Goal: Find specific page/section: Find specific page/section

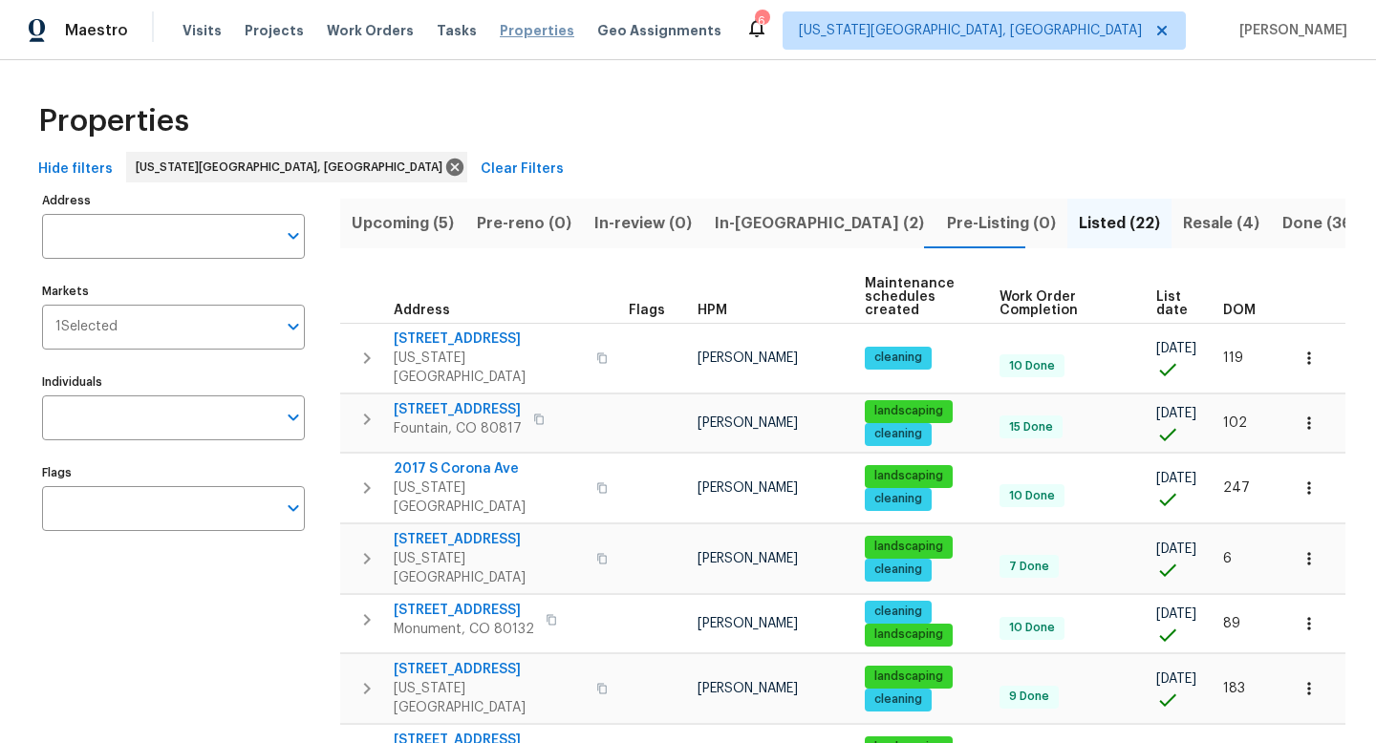
click at [500, 27] on span "Properties" at bounding box center [537, 30] width 75 height 19
click at [437, 32] on span "Tasks" at bounding box center [457, 30] width 40 height 13
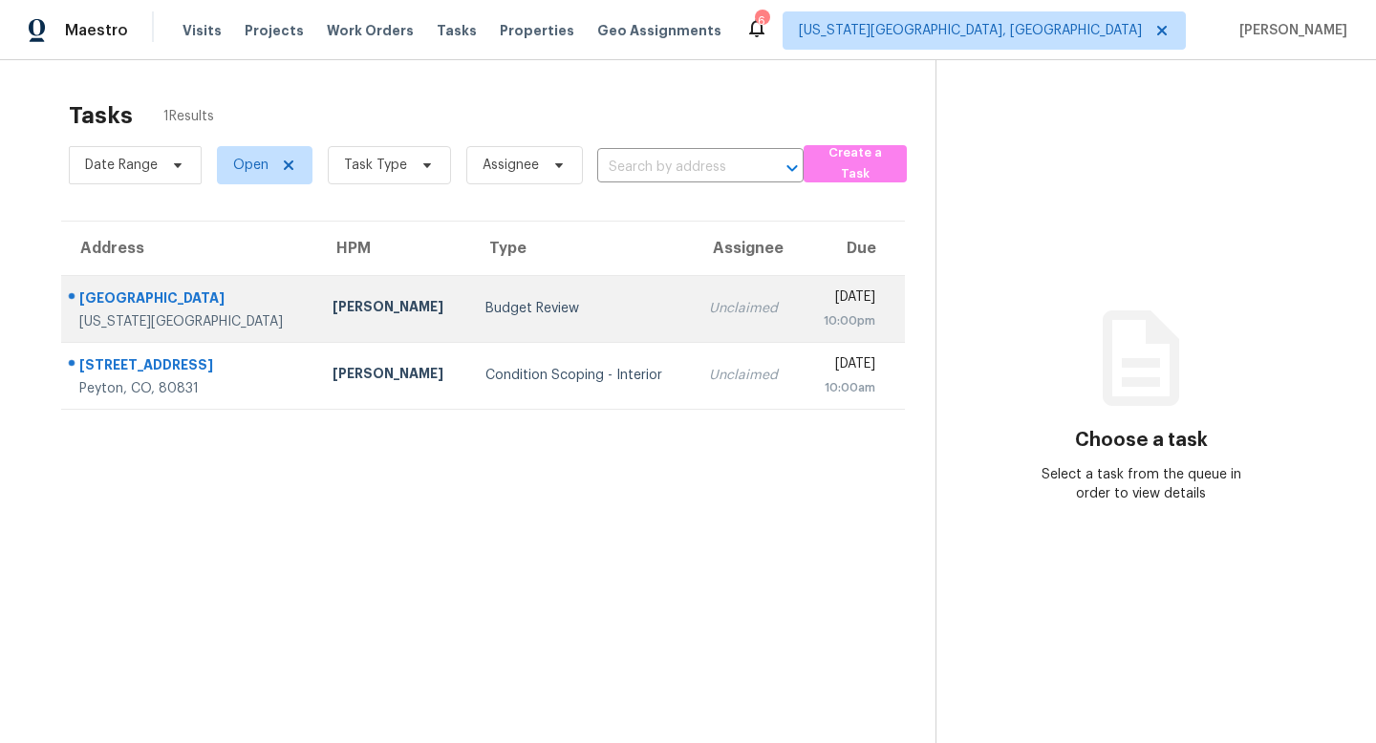
click at [142, 290] on div "[GEOGRAPHIC_DATA]" at bounding box center [190, 301] width 223 height 24
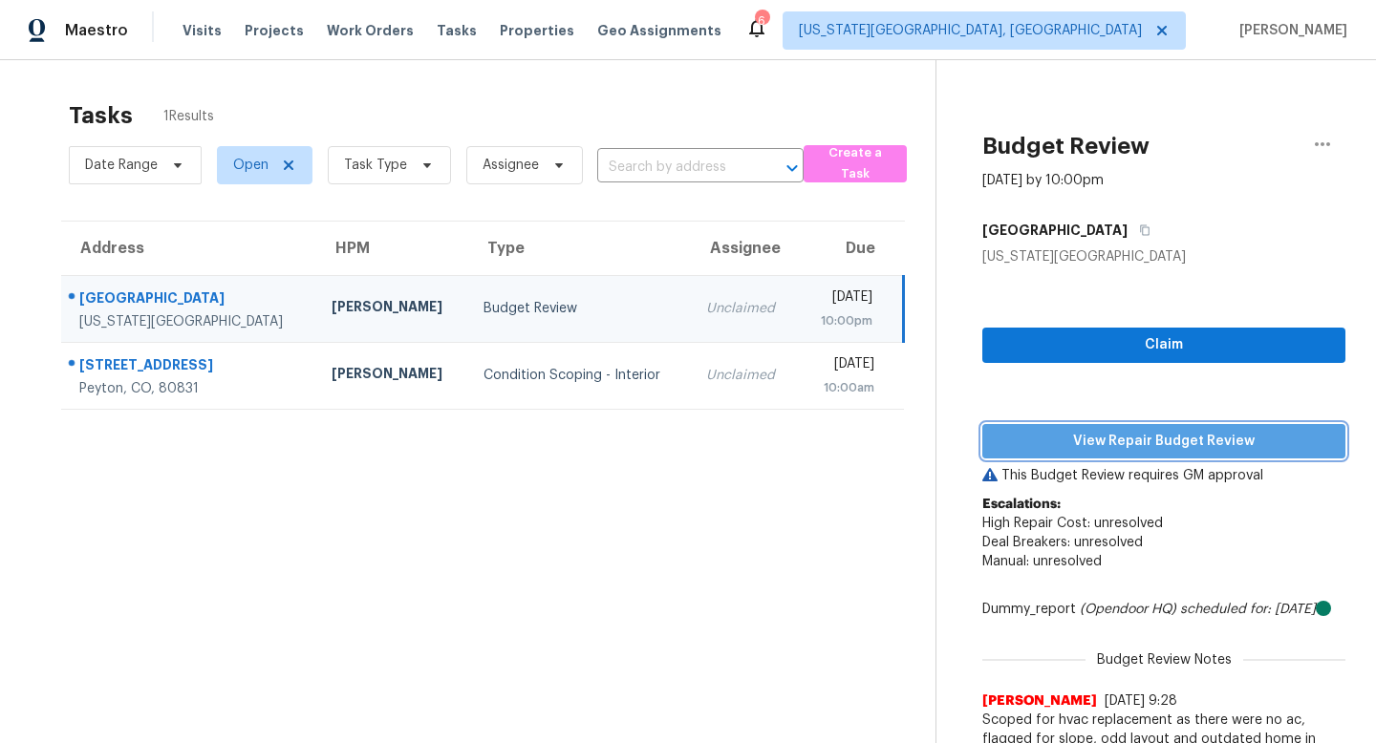
click at [1206, 446] on span "View Repair Budget Review" at bounding box center [1164, 442] width 333 height 24
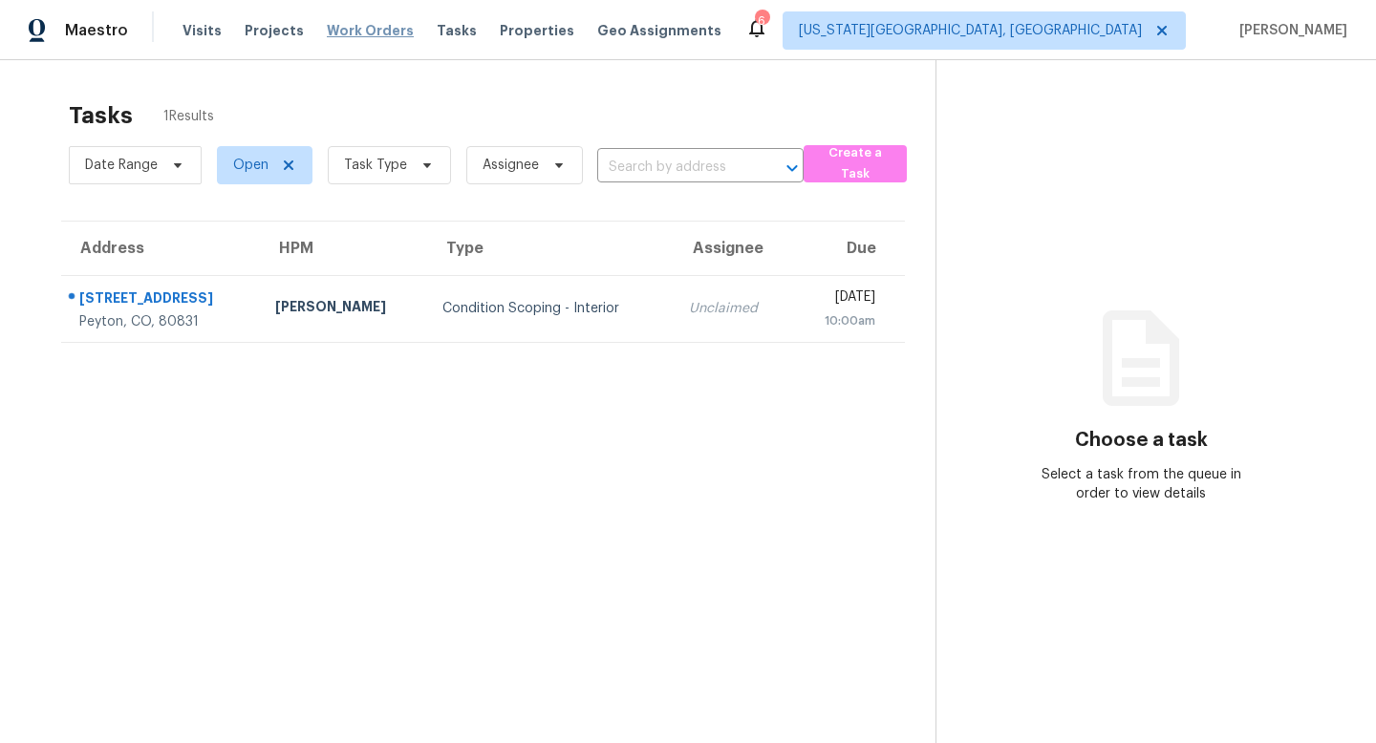
click at [360, 24] on span "Work Orders" at bounding box center [370, 30] width 87 height 19
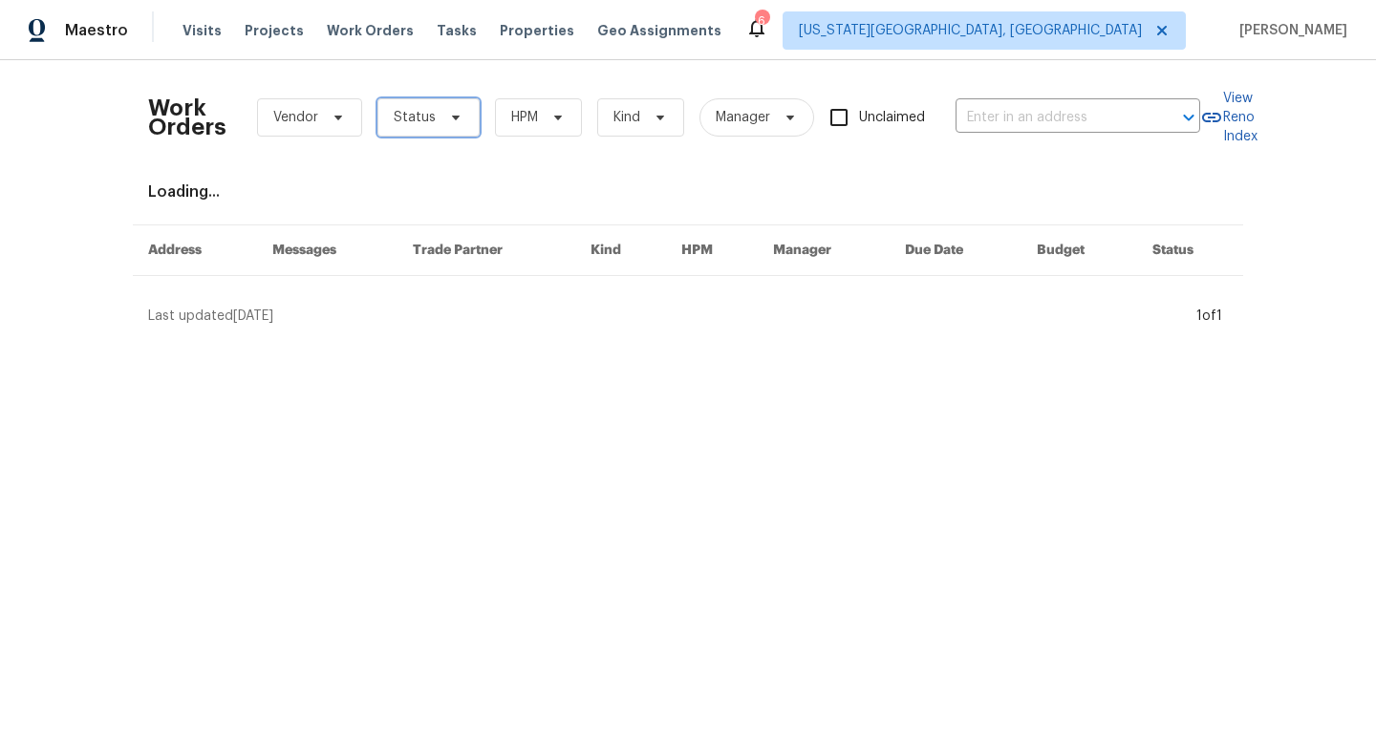
click at [448, 133] on span "Status" at bounding box center [428, 117] width 102 height 38
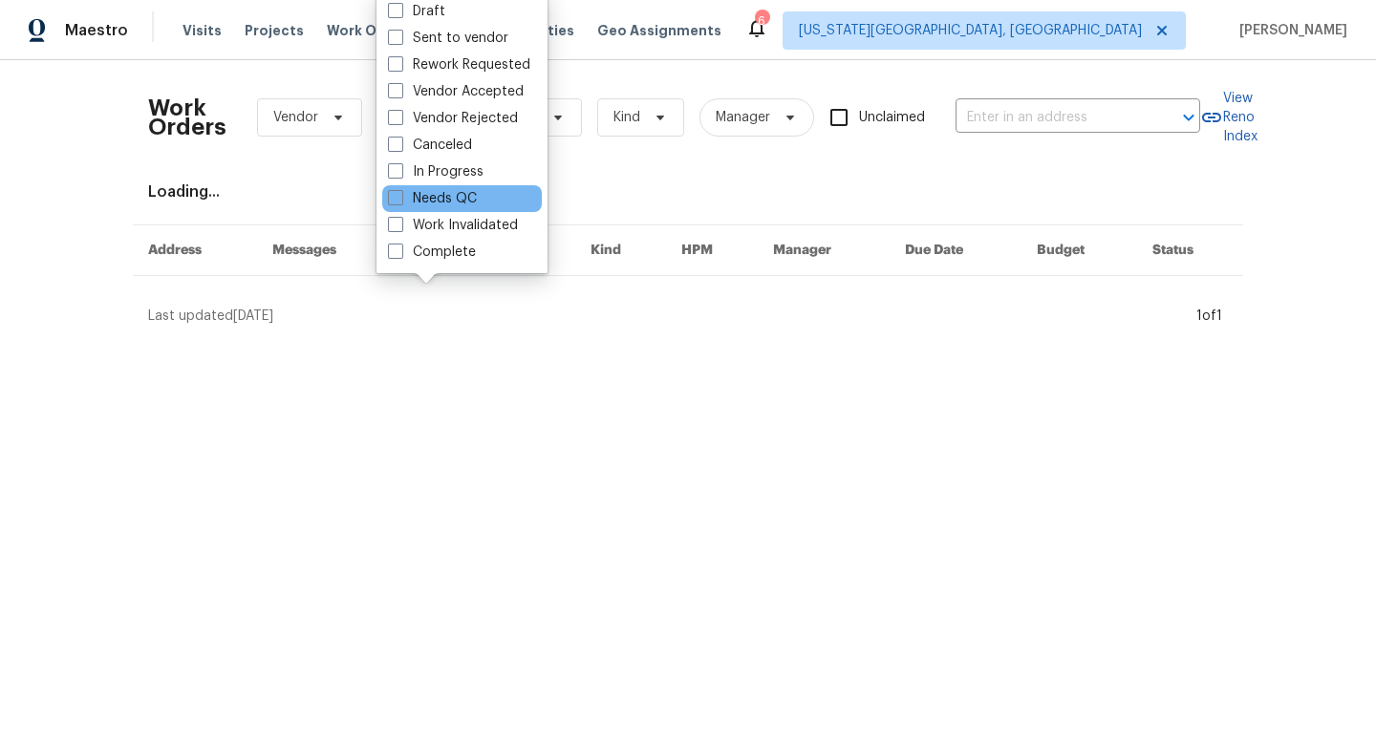
click at [414, 187] on div "Needs QC" at bounding box center [462, 198] width 160 height 27
click at [394, 200] on span at bounding box center [395, 197] width 15 height 15
click at [394, 200] on input "Needs QC" at bounding box center [394, 195] width 12 height 12
checkbox input "true"
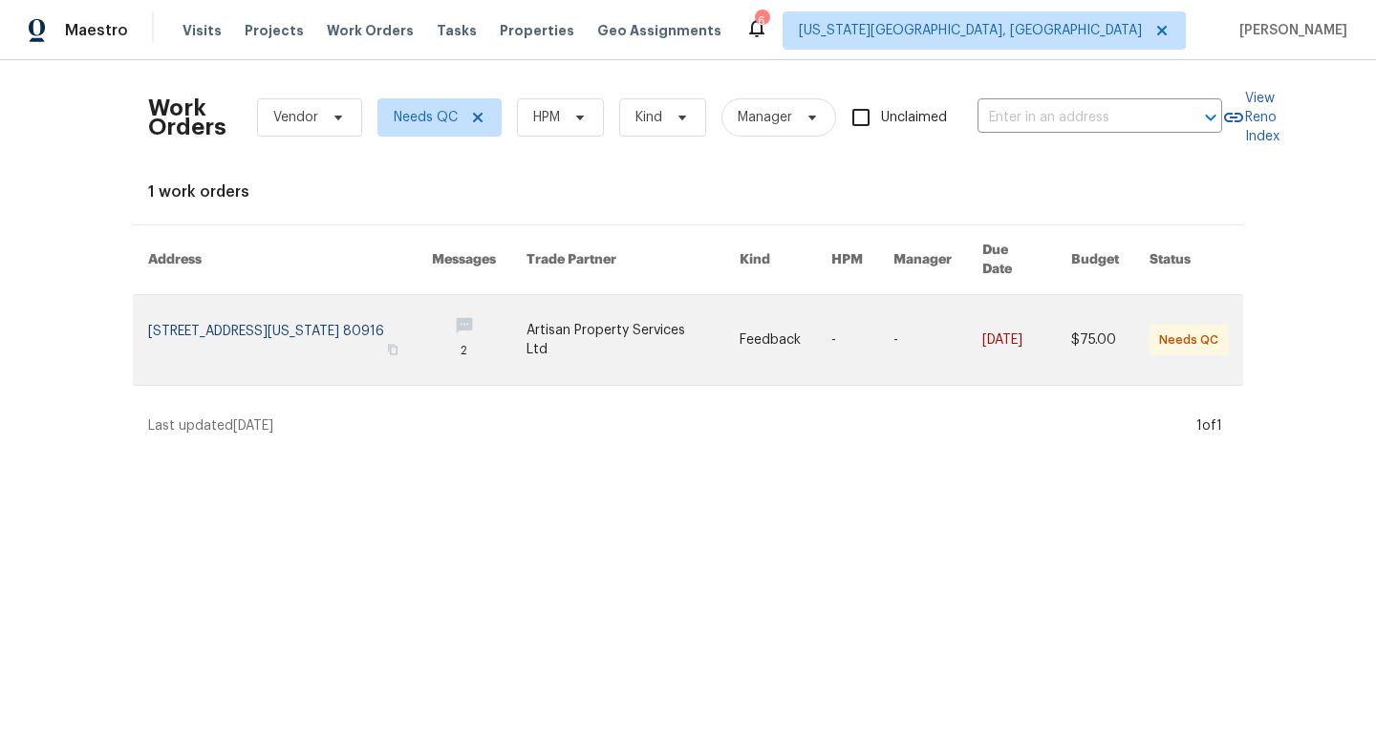
click at [602, 321] on link at bounding box center [633, 340] width 214 height 90
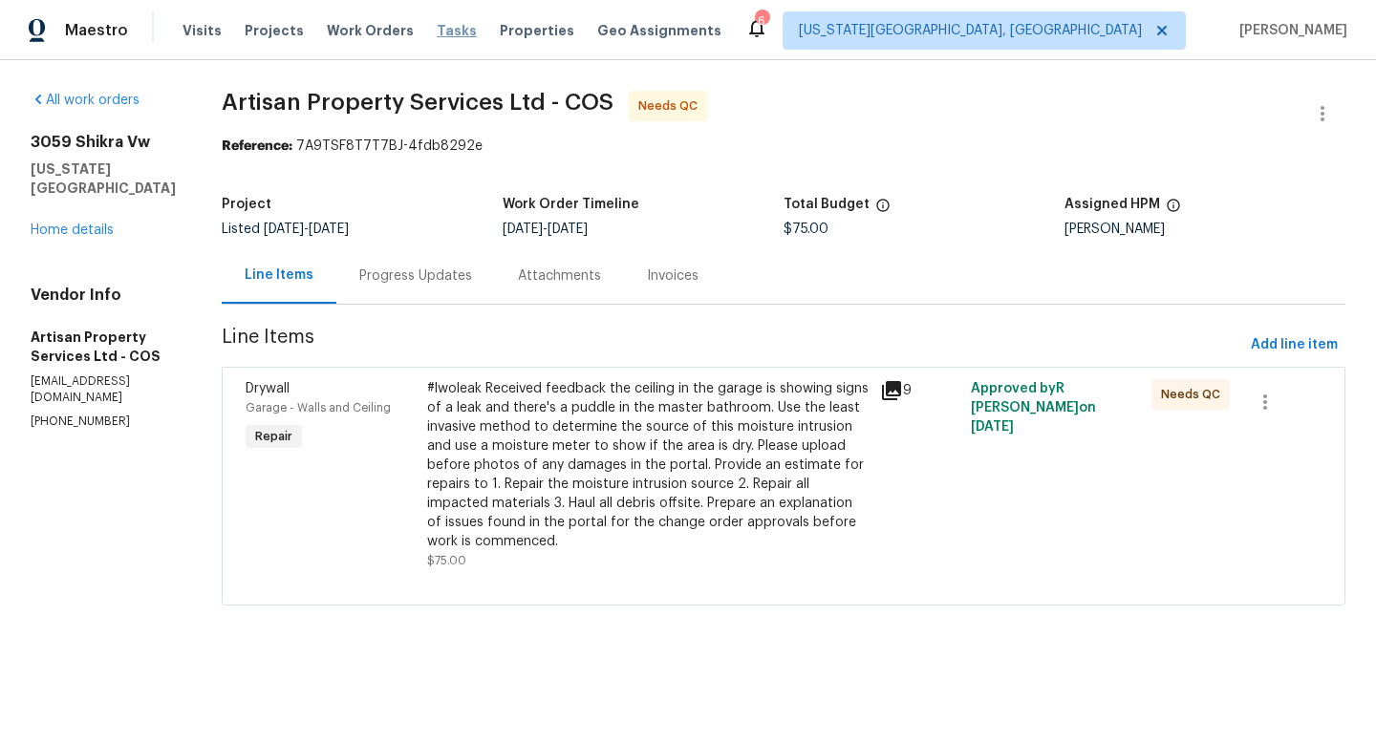
click at [437, 35] on span "Tasks" at bounding box center [457, 30] width 40 height 13
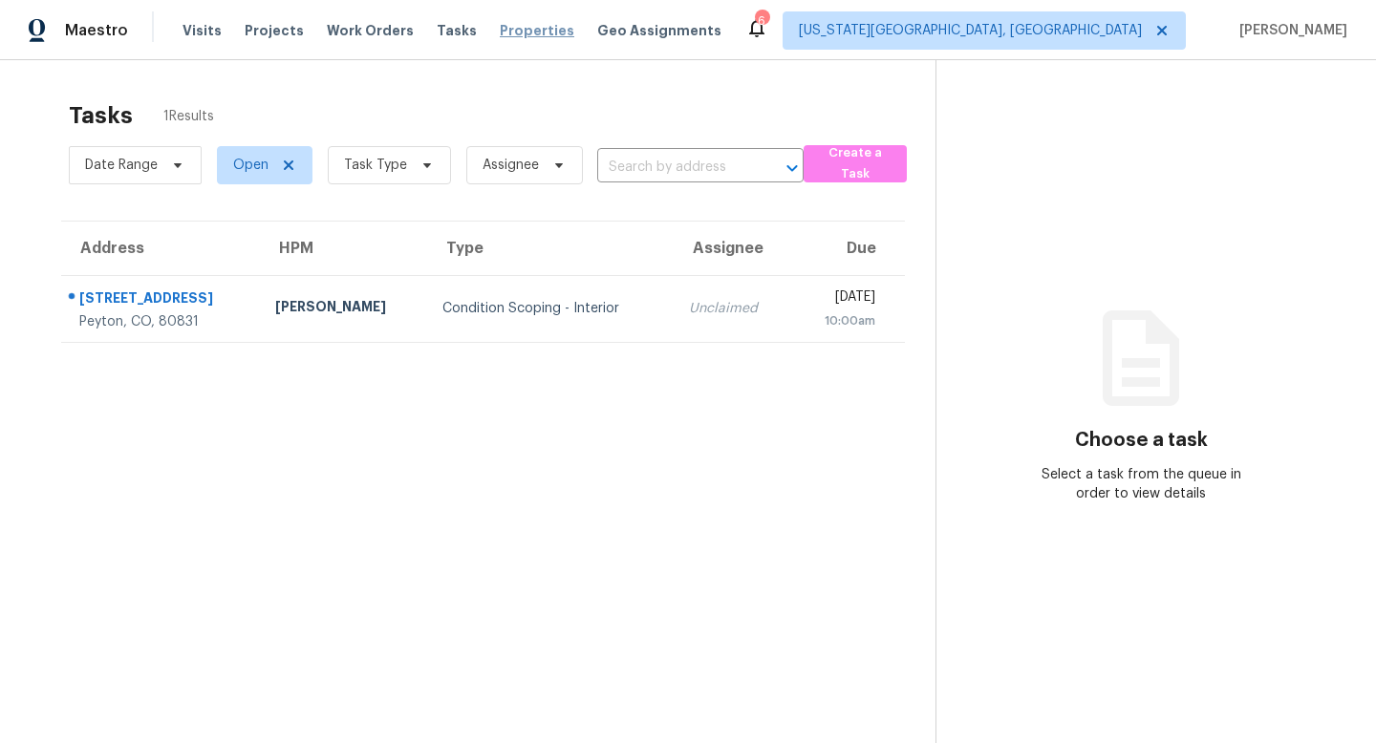
click at [533, 38] on span "Properties" at bounding box center [537, 30] width 75 height 19
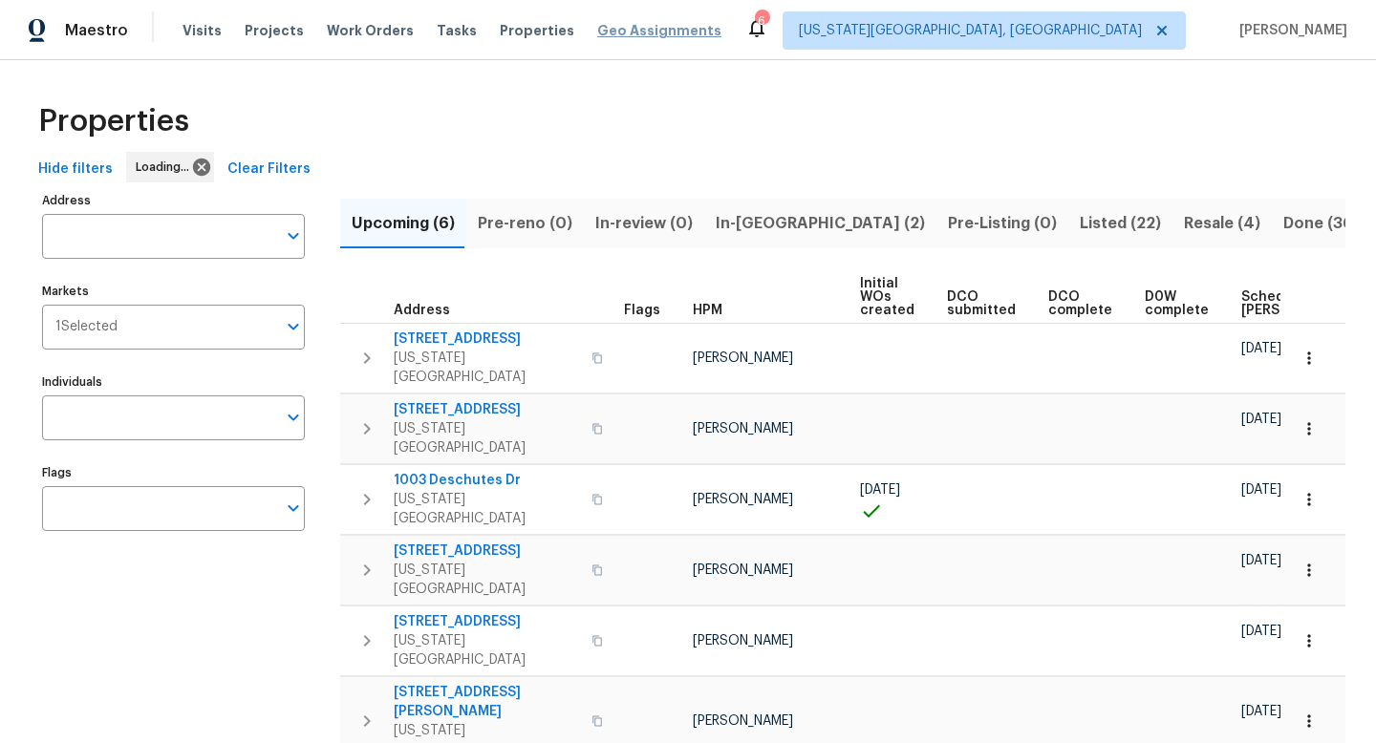
click at [604, 21] on span "Geo Assignments" at bounding box center [659, 30] width 124 height 19
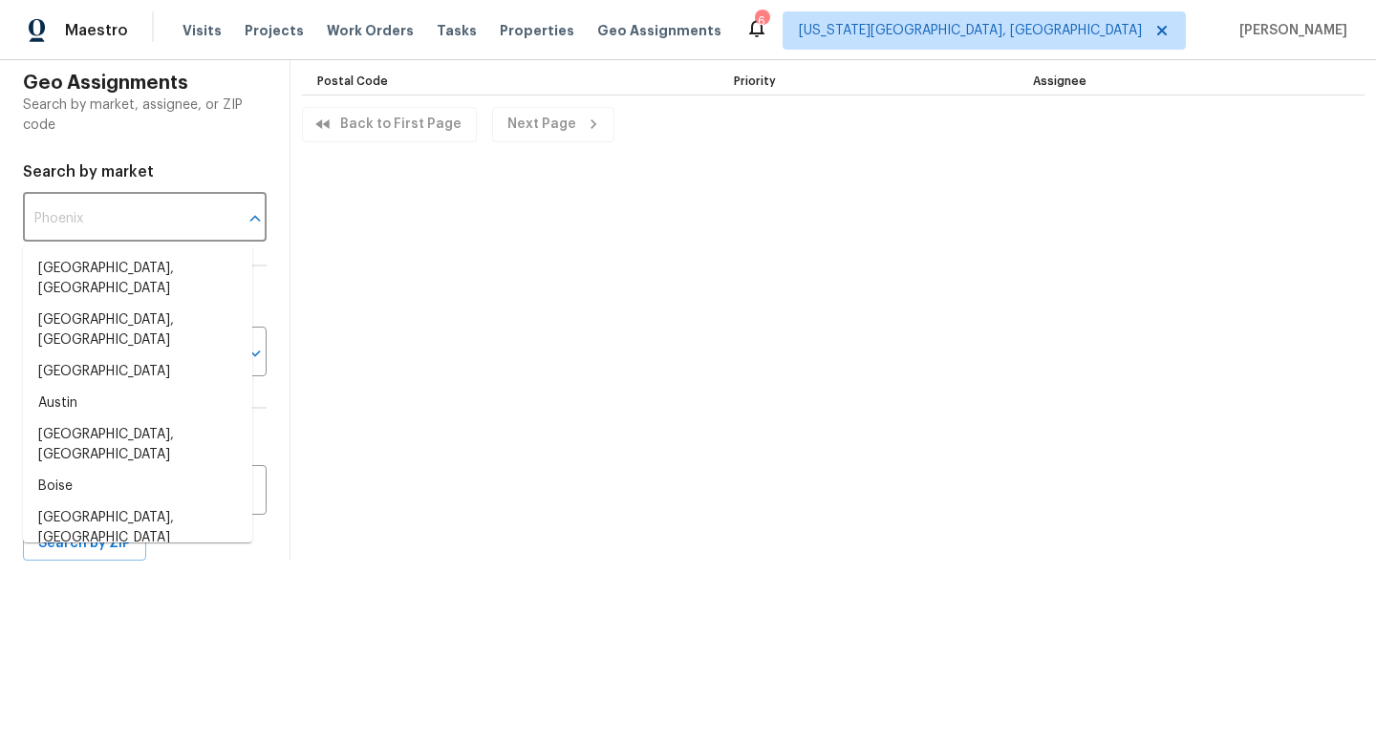
click at [135, 209] on input "text" at bounding box center [118, 219] width 190 height 45
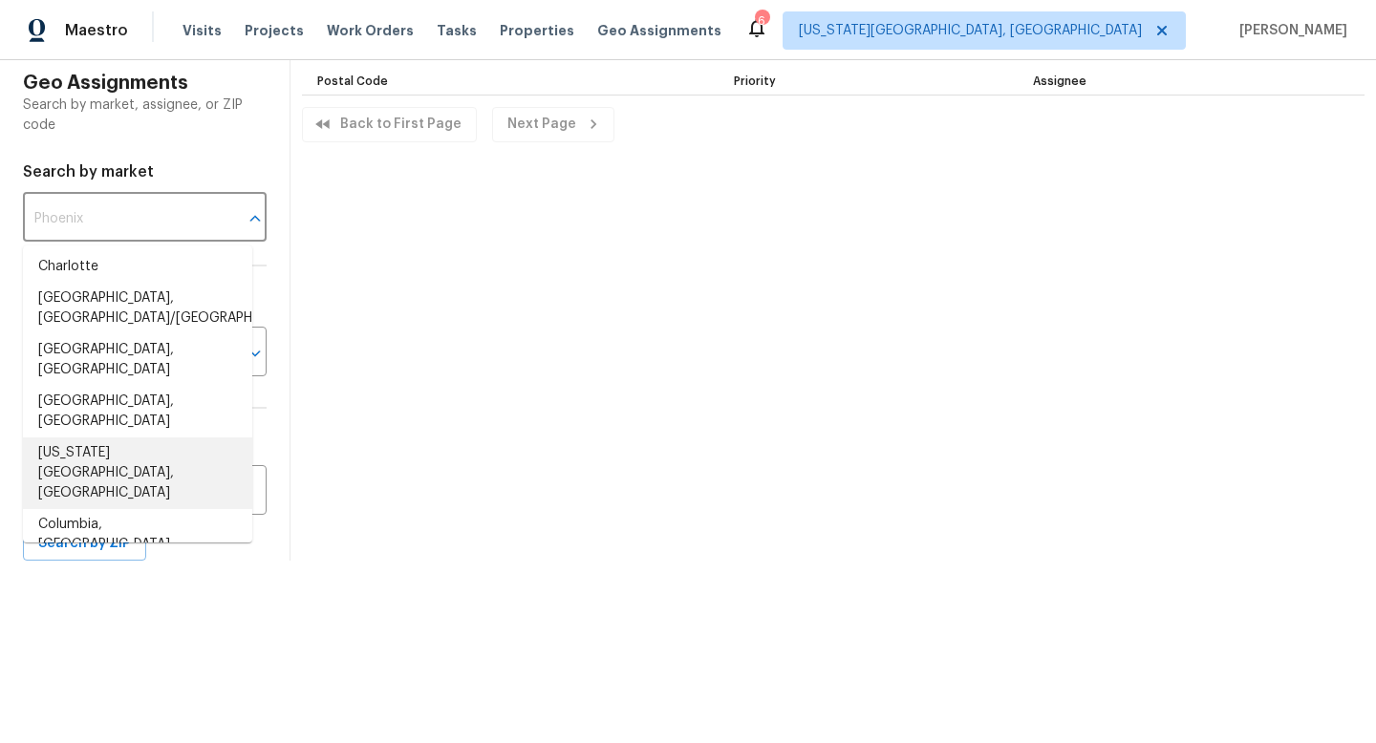
scroll to position [226, 0]
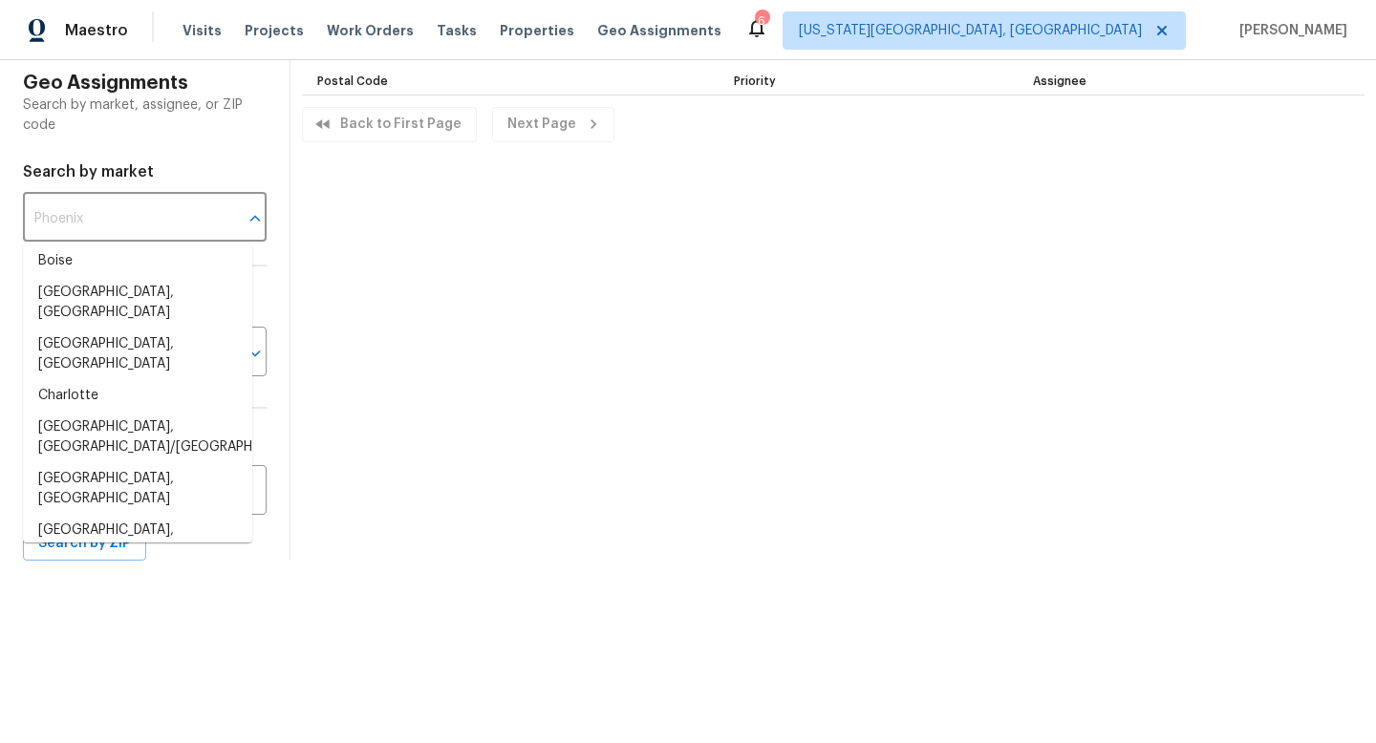
click at [101, 567] on li "[US_STATE][GEOGRAPHIC_DATA], [GEOGRAPHIC_DATA]" at bounding box center [137, 603] width 229 height 72
type input "[US_STATE][GEOGRAPHIC_DATA], [GEOGRAPHIC_DATA]"
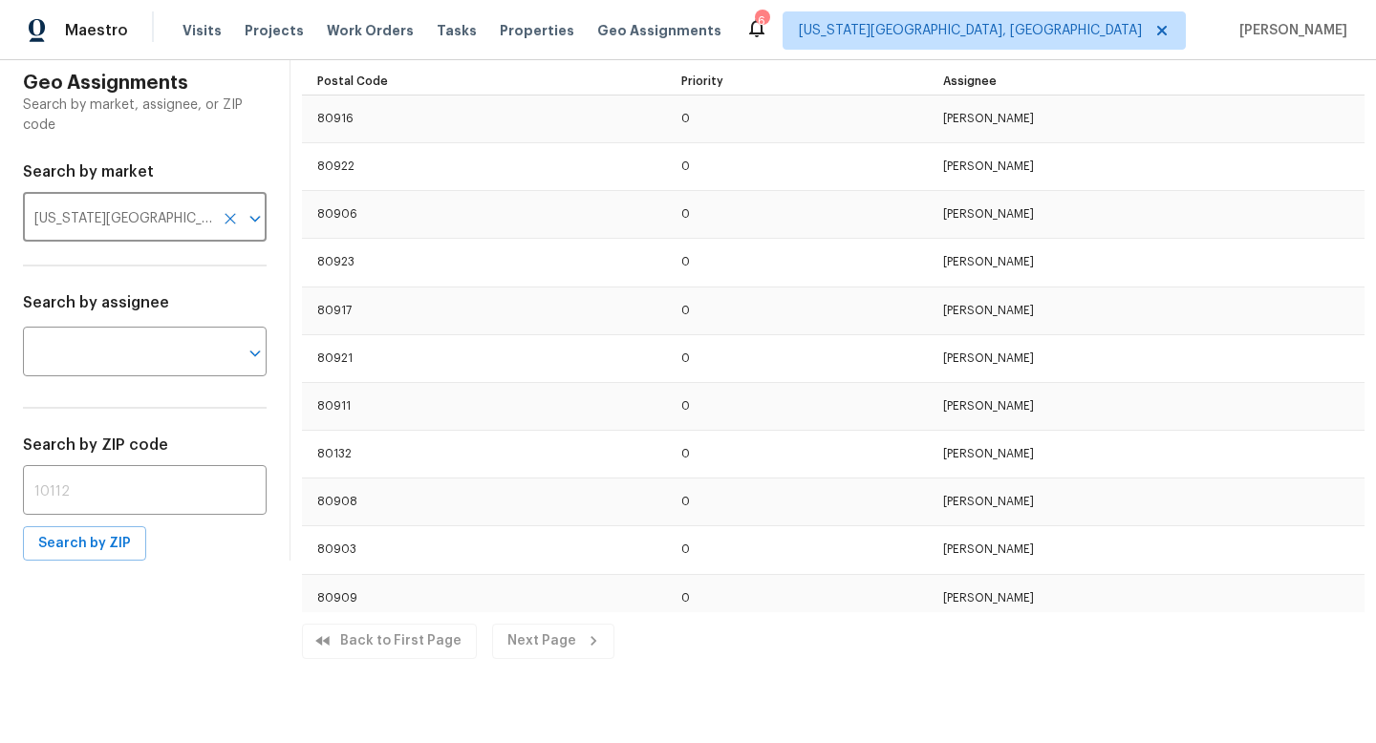
click at [147, 382] on div "​" at bounding box center [145, 350] width 244 height 68
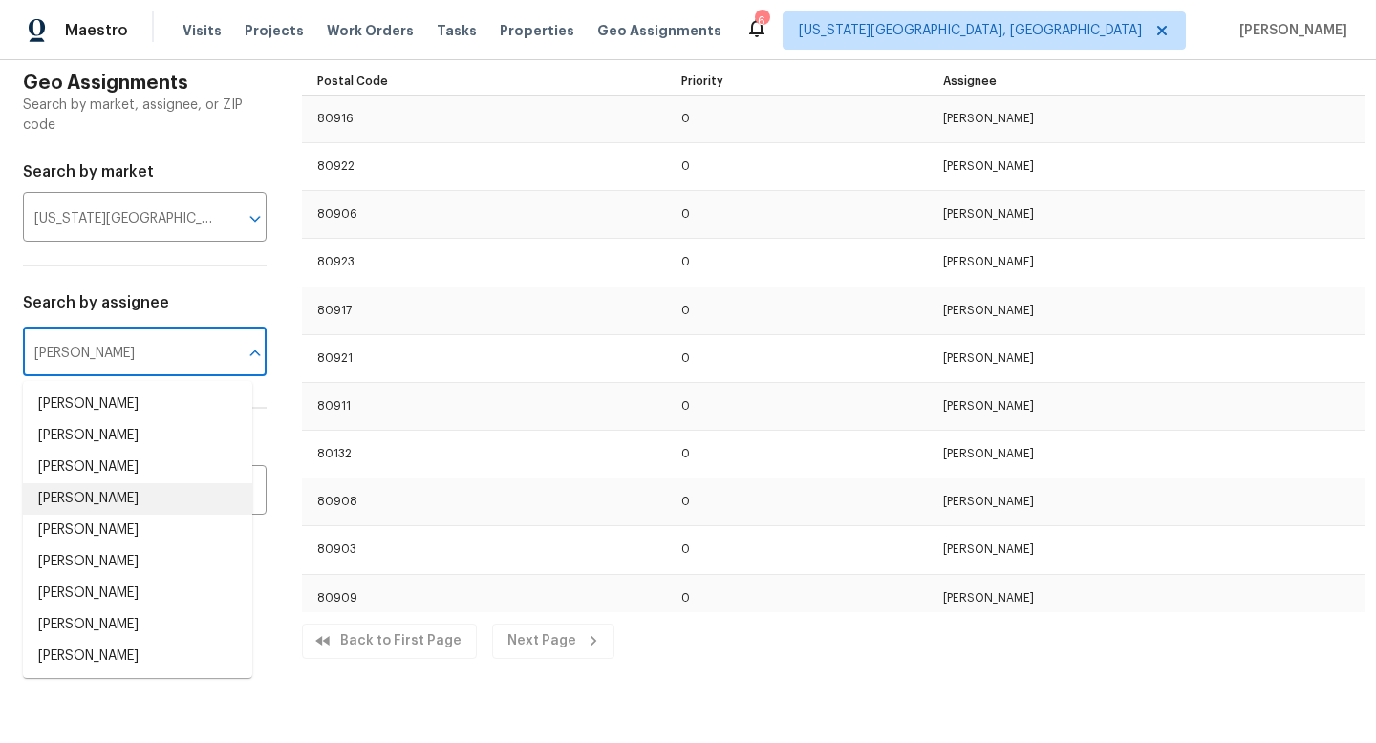
scroll to position [33, 0]
click at [91, 626] on li "[PERSON_NAME]" at bounding box center [137, 624] width 229 height 32
type input "[PERSON_NAME]"
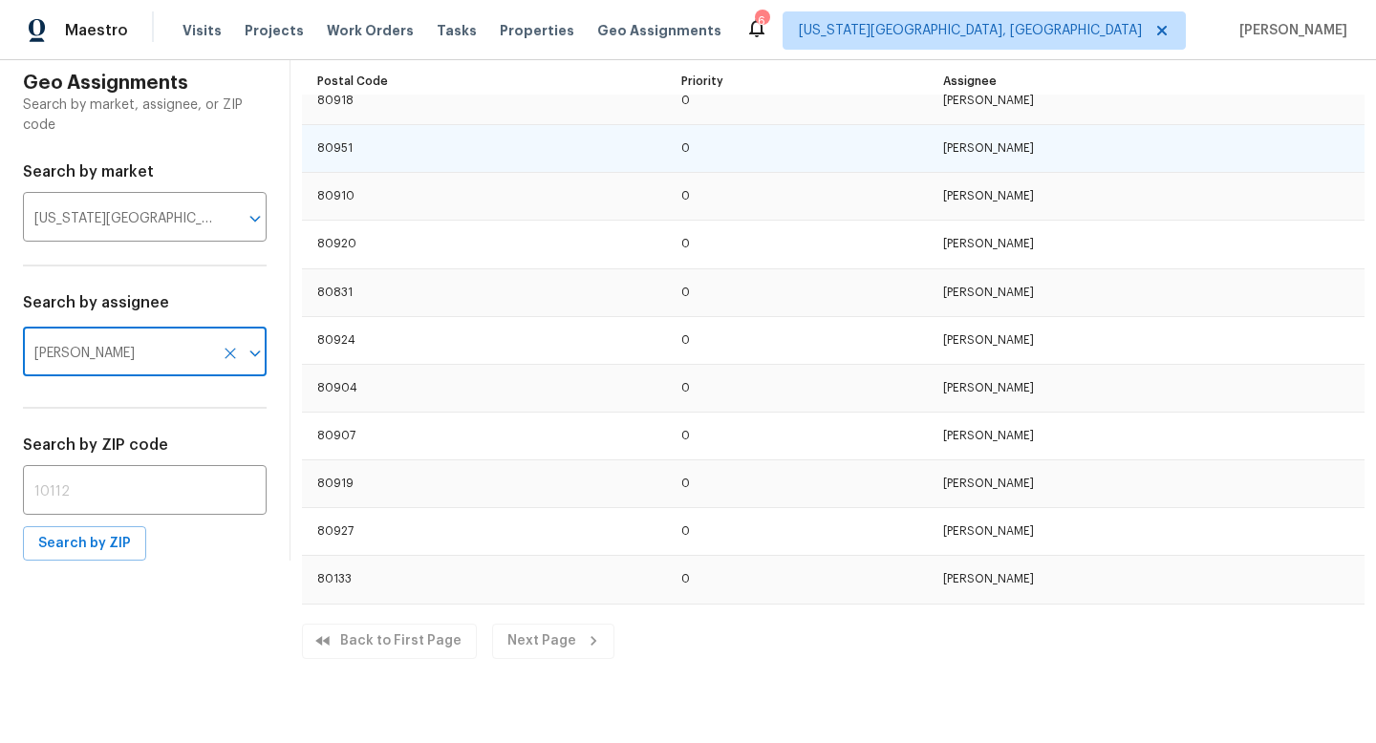
scroll to position [776, 0]
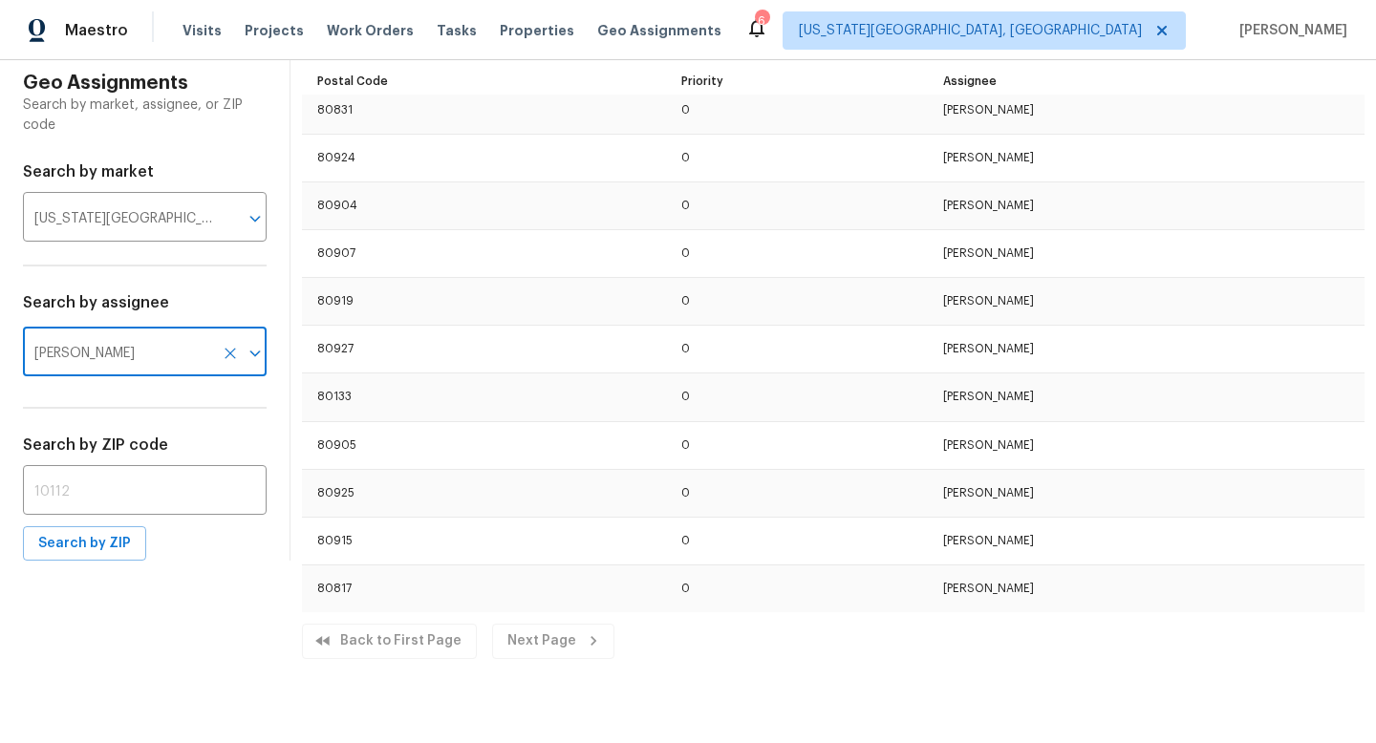
click at [225, 351] on icon "Clear" at bounding box center [230, 353] width 11 height 11
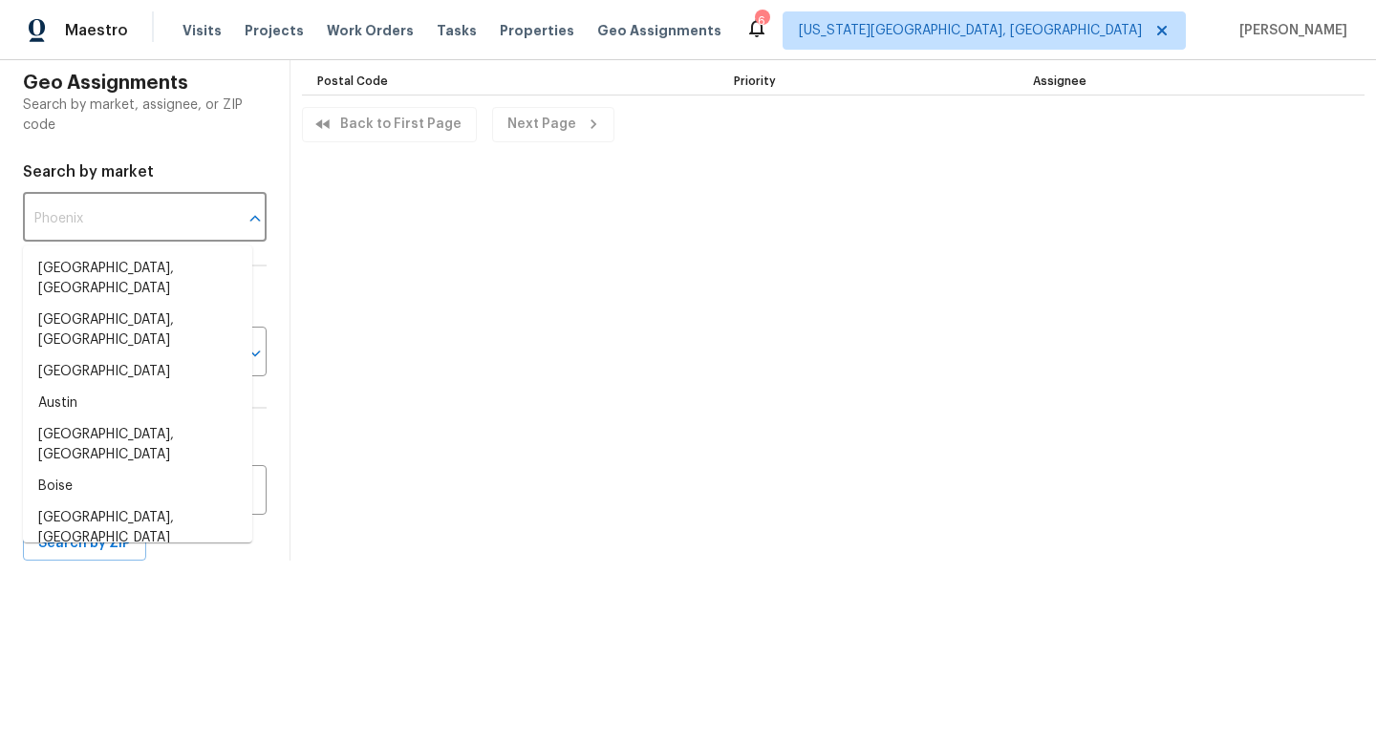
click at [182, 217] on input "text" at bounding box center [118, 219] width 190 height 45
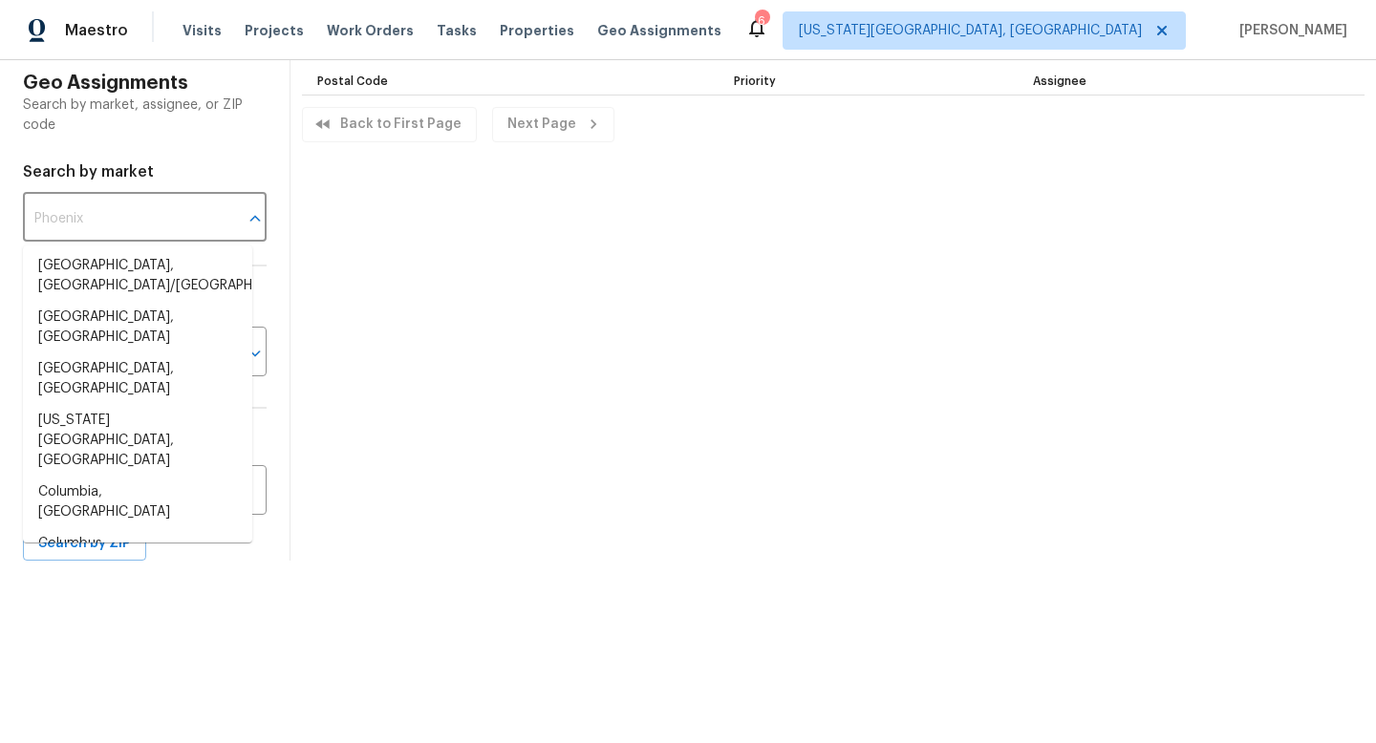
scroll to position [383, 0]
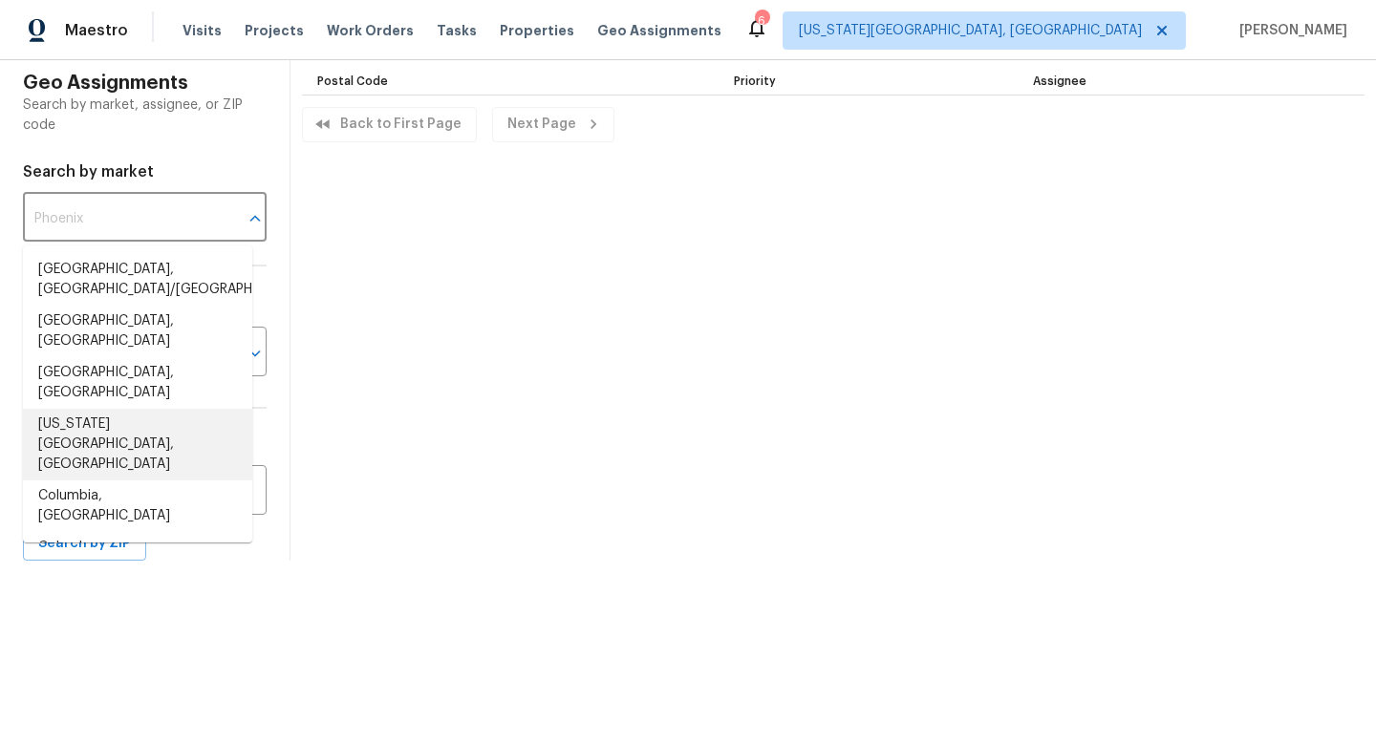
click at [106, 409] on li "[US_STATE][GEOGRAPHIC_DATA], [GEOGRAPHIC_DATA]" at bounding box center [137, 445] width 229 height 72
type input "[US_STATE][GEOGRAPHIC_DATA], [GEOGRAPHIC_DATA]"
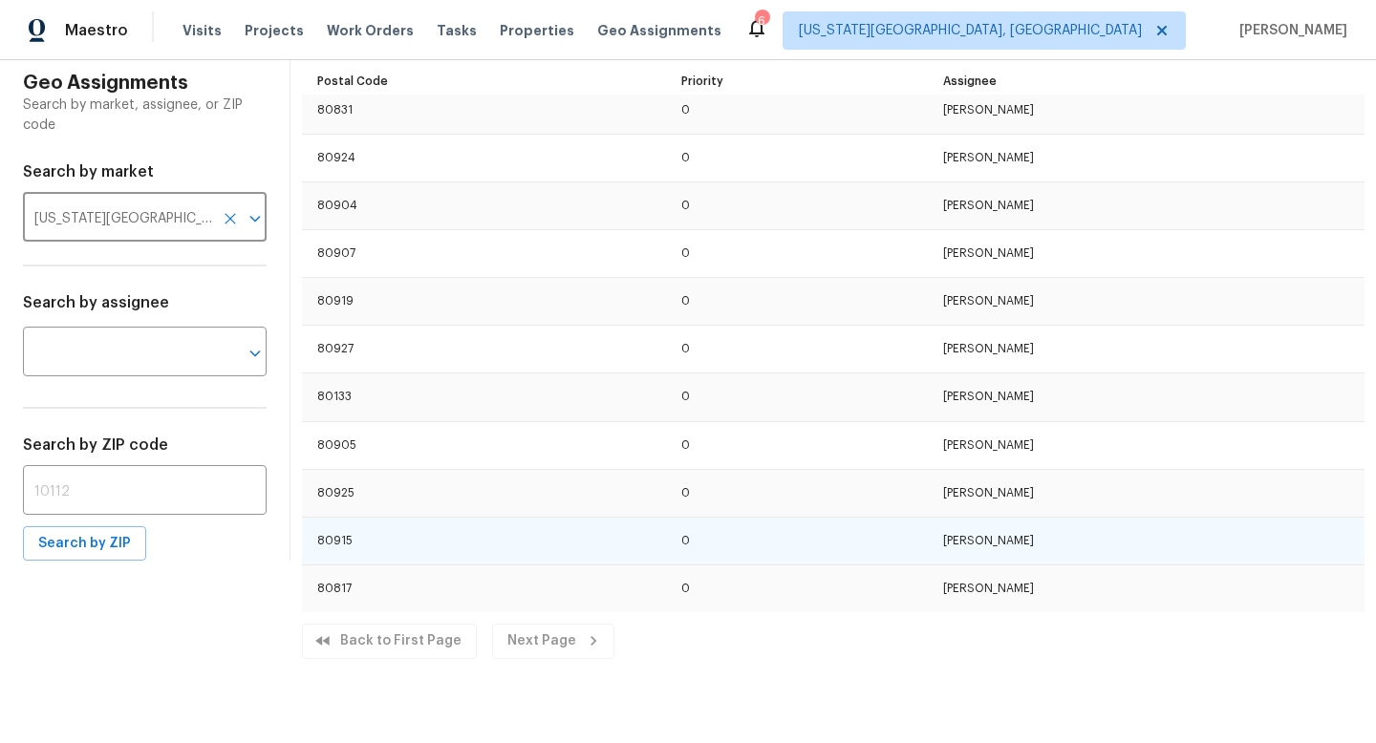
scroll to position [0, 0]
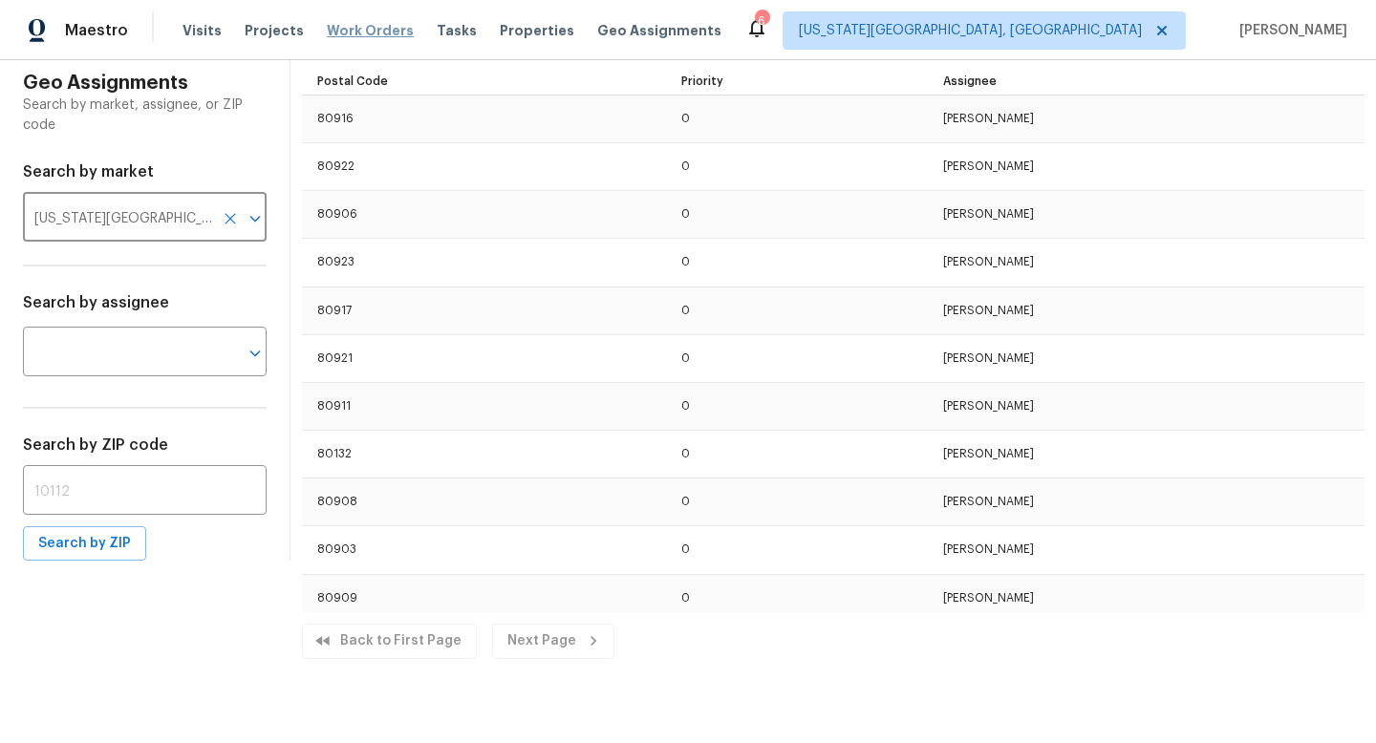
click at [362, 29] on span "Work Orders" at bounding box center [370, 30] width 87 height 19
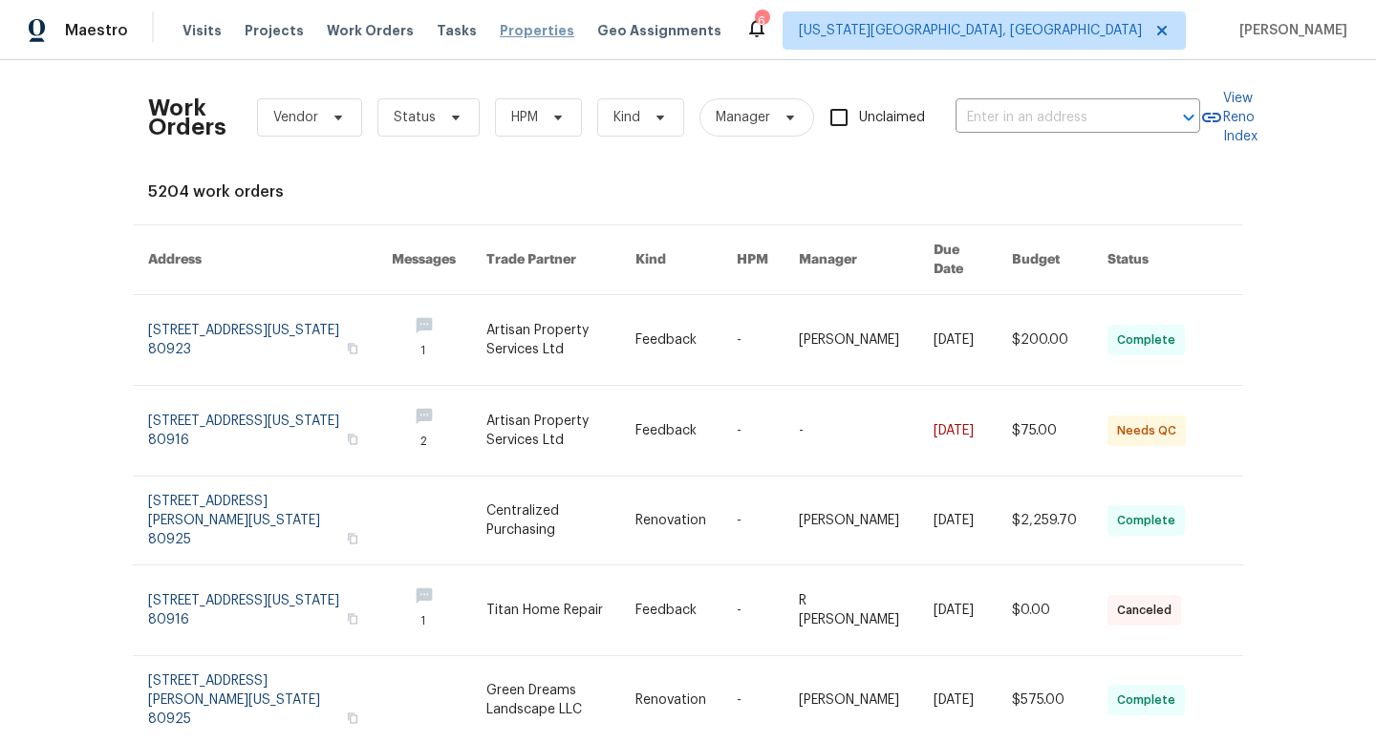
click at [504, 26] on span "Properties" at bounding box center [537, 30] width 75 height 19
